Goal: Check status: Check status

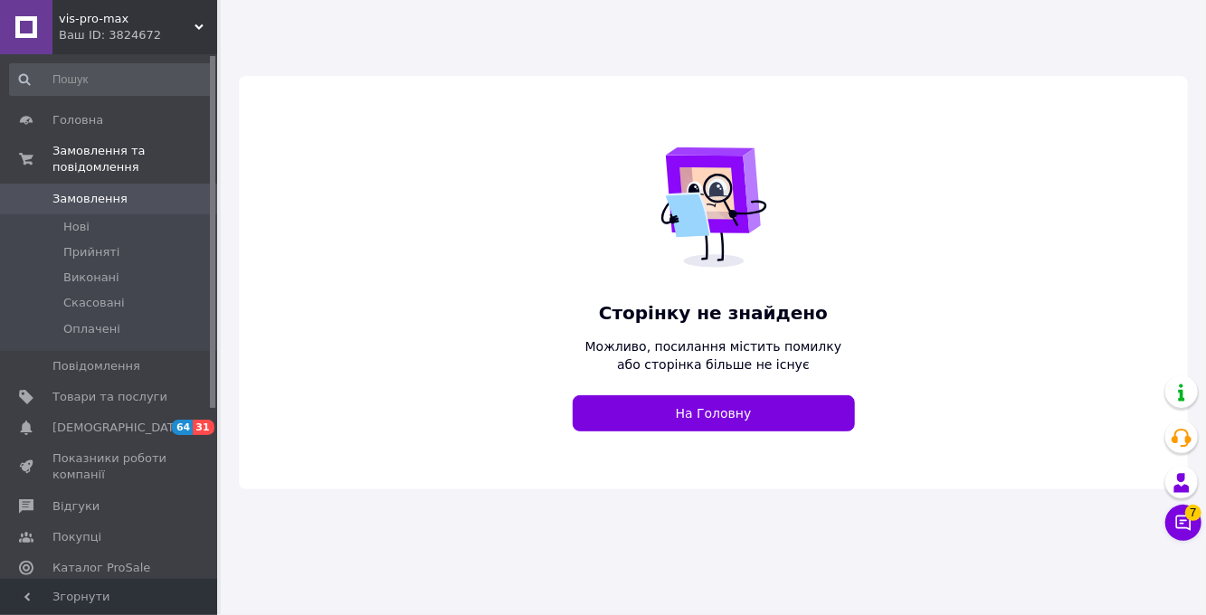
click at [103, 29] on div "Ваш ID: 3824672" at bounding box center [138, 35] width 158 height 16
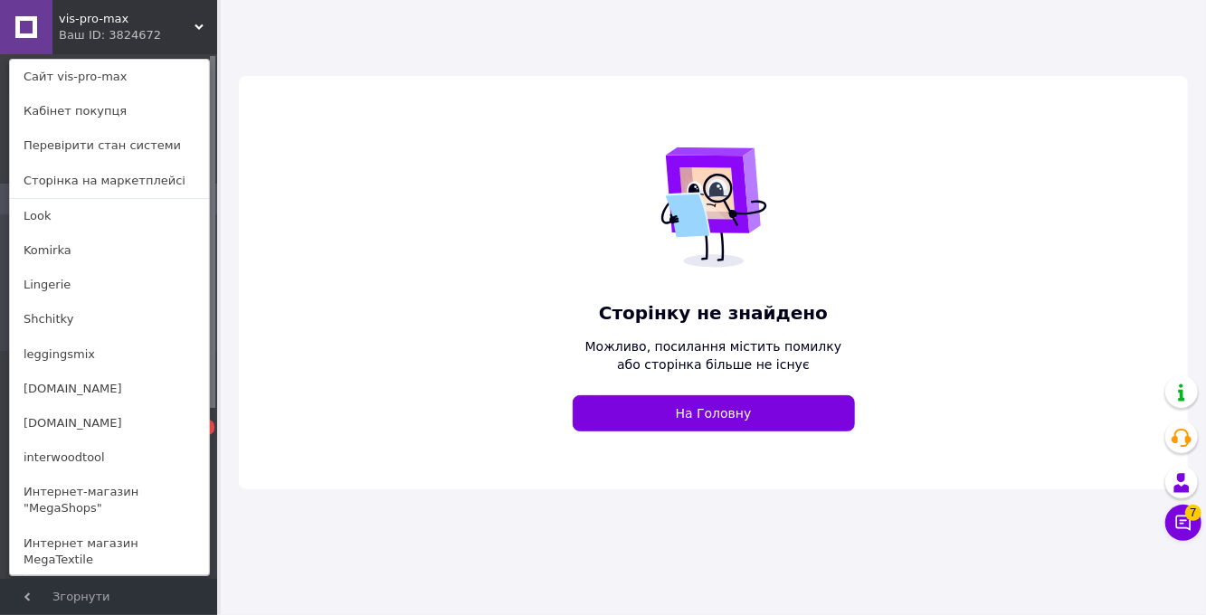
click at [62, 387] on link "[DOMAIN_NAME]" at bounding box center [109, 389] width 199 height 34
